Goal: Check status: Check status

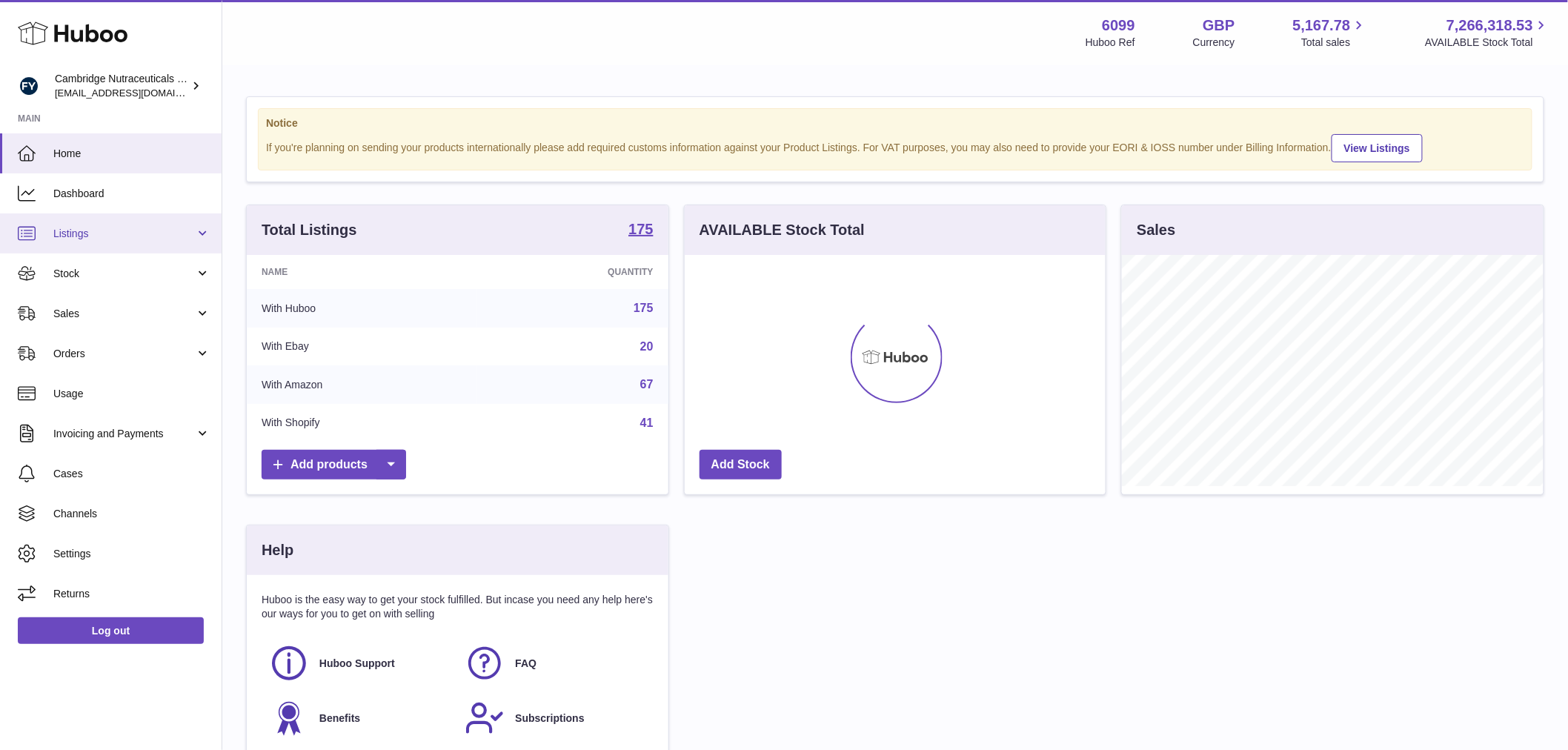
scroll to position [231, 421]
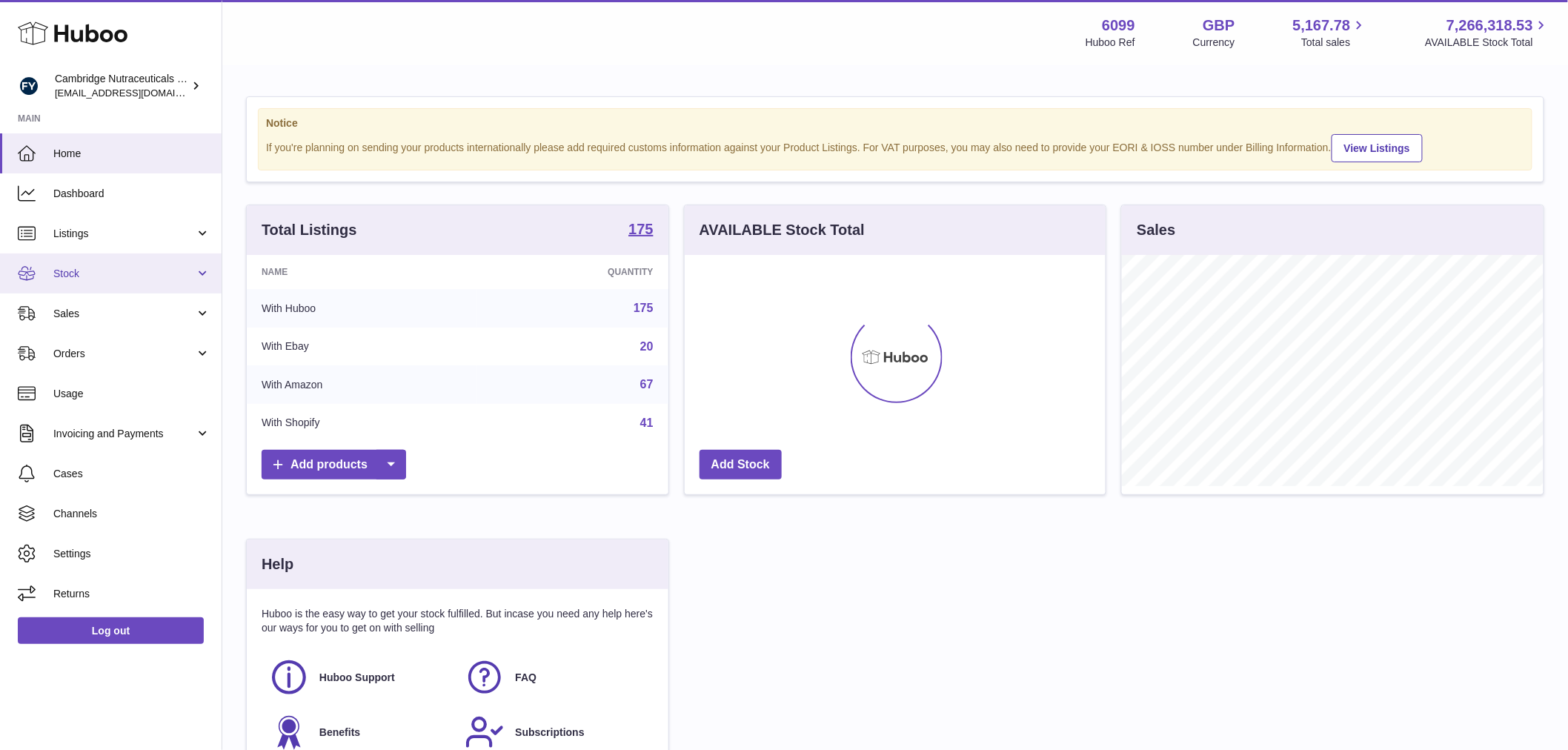
click at [114, 275] on span "Stock" at bounding box center [124, 273] width 142 height 14
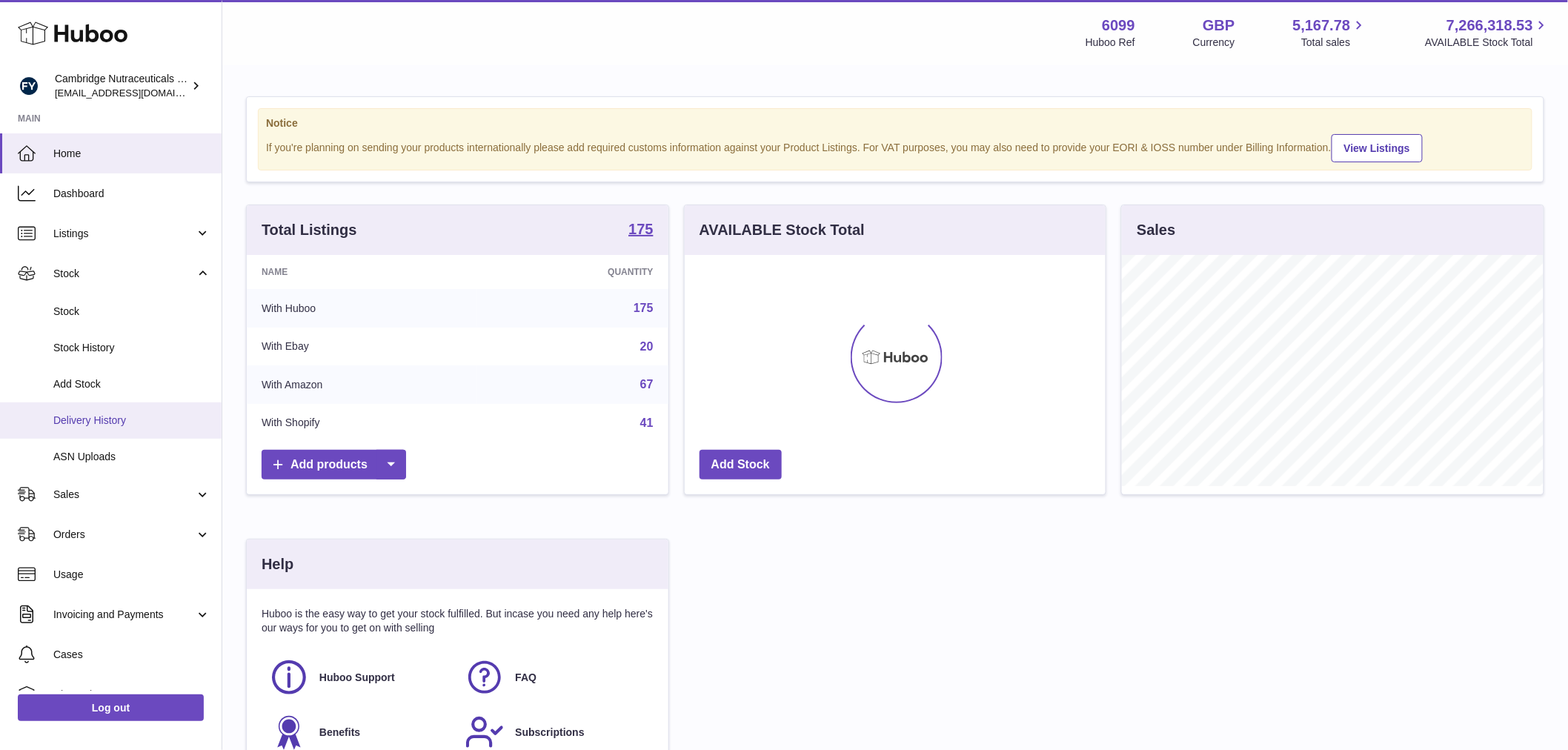
click at [105, 420] on span "Delivery History" at bounding box center [132, 420] width 157 height 14
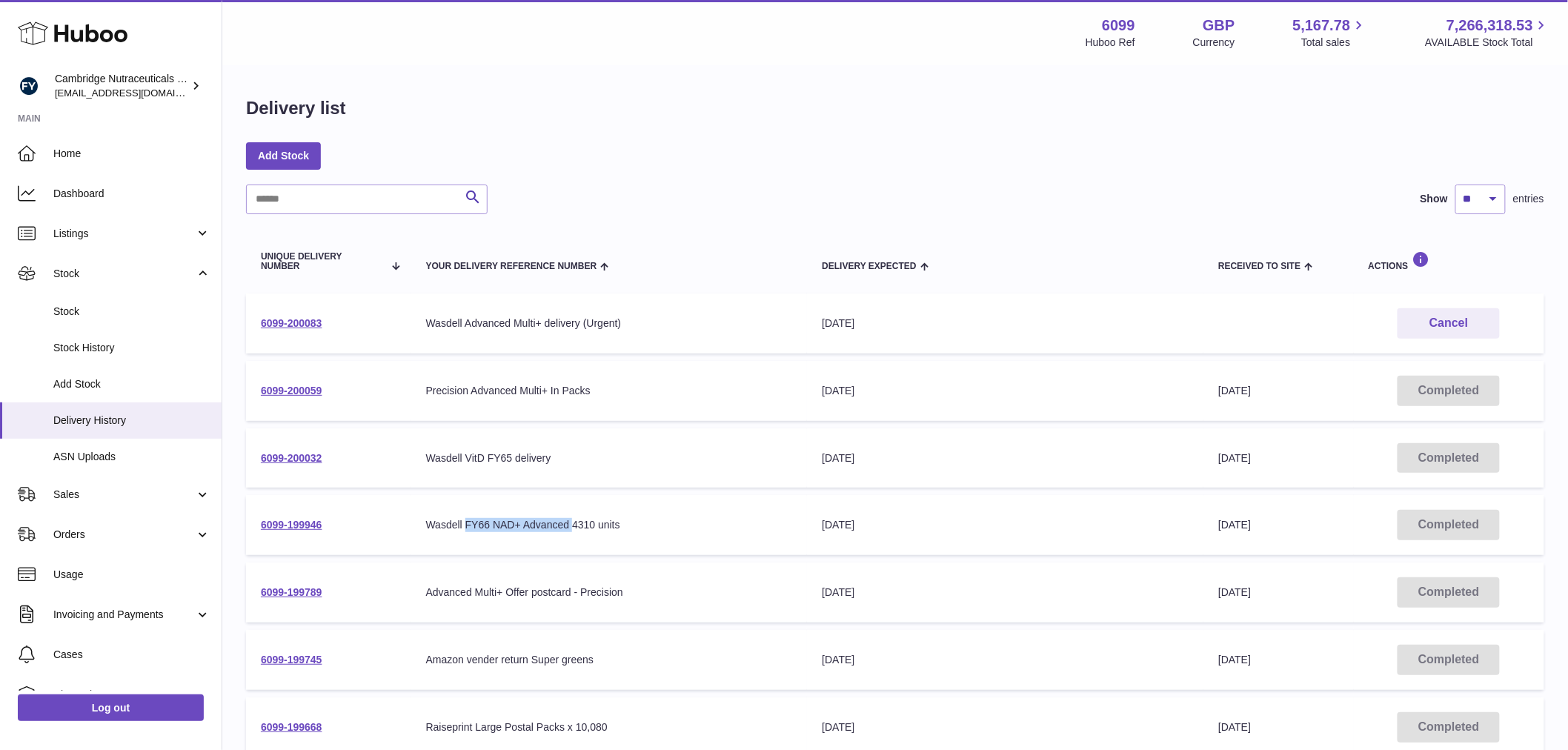
drag, startPoint x: 571, startPoint y: 522, endPoint x: 464, endPoint y: 527, distance: 107.1
click at [464, 527] on div "Wasdell FY66 NAD+ Advanced 4310 units" at bounding box center [610, 525] width 367 height 14
copy div "FY66 NAD+ Advanced"
click at [96, 695] on link "Log out" at bounding box center [110, 708] width 186 height 26
